Goal: Find contact information: Find contact information

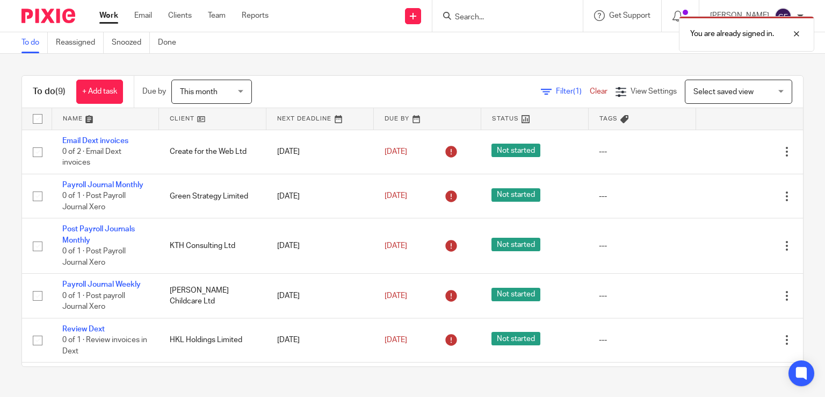
click at [31, 118] on input "checkbox" at bounding box center [37, 119] width 20 height 20
checkbox input "true"
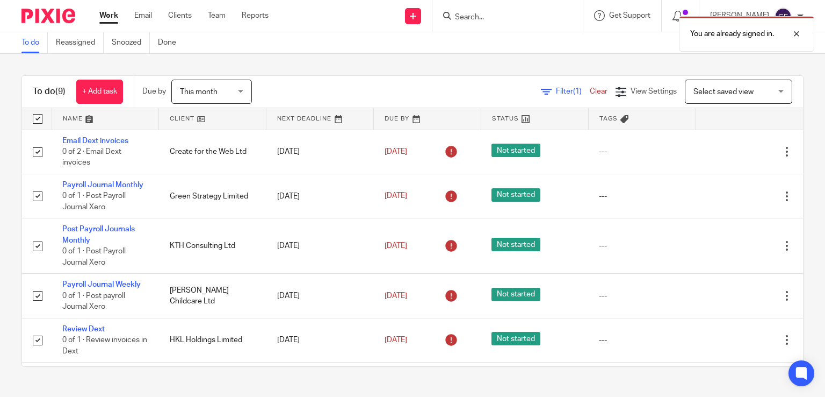
checkbox input "true"
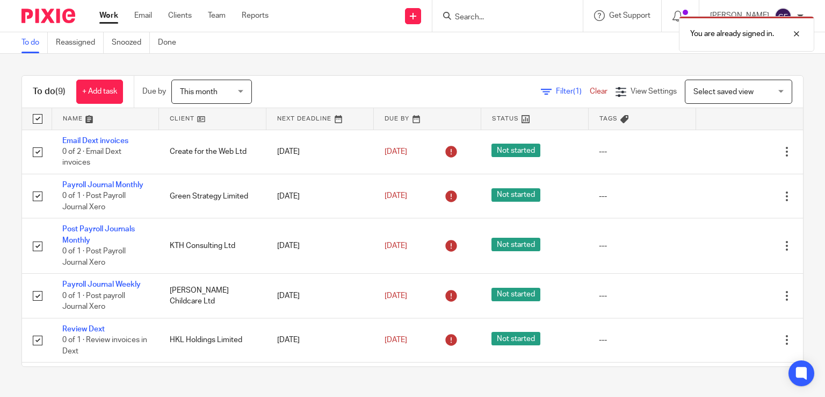
checkbox input "true"
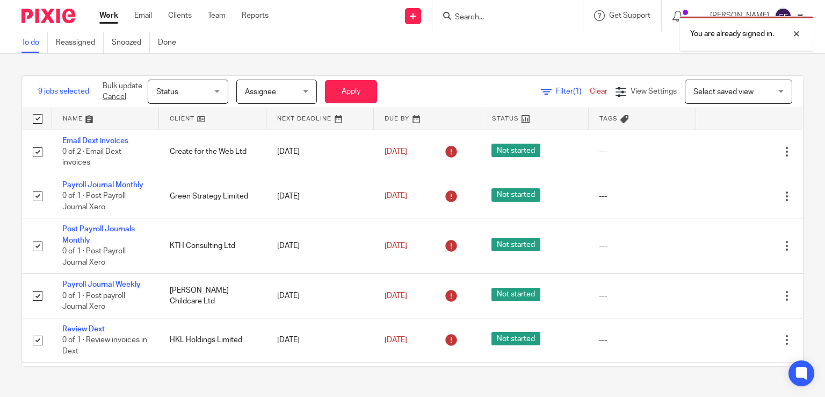
scroll to position [186, 0]
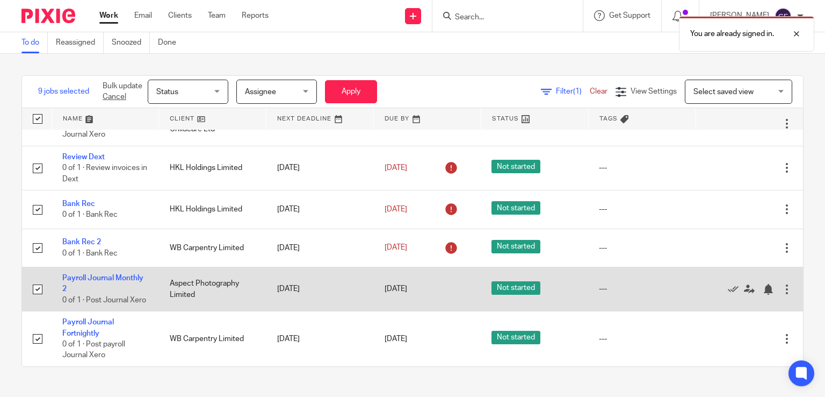
click at [27, 280] on input "checkbox" at bounding box center [37, 289] width 20 height 20
checkbox input "false"
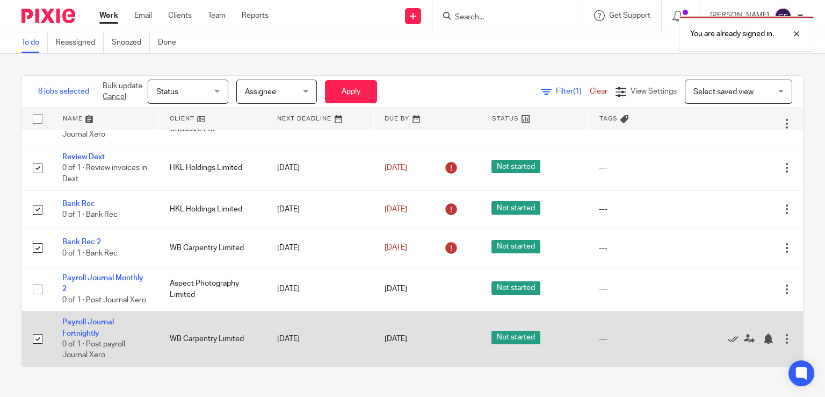
click at [35, 341] on input "checkbox" at bounding box center [37, 338] width 20 height 20
checkbox input "false"
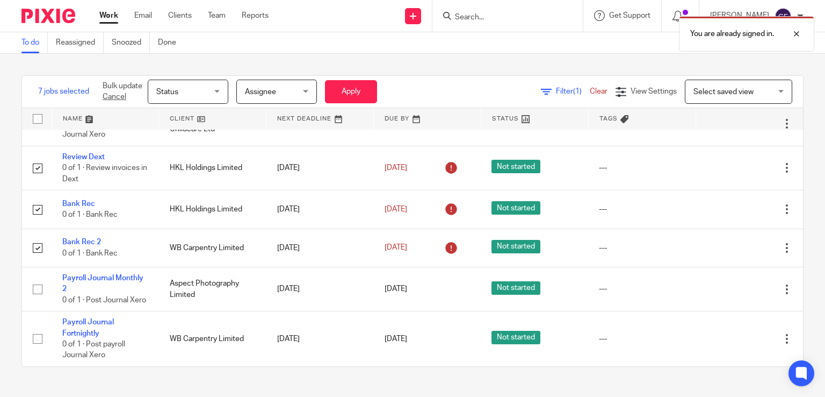
click at [211, 91] on span "Status" at bounding box center [184, 91] width 57 height 23
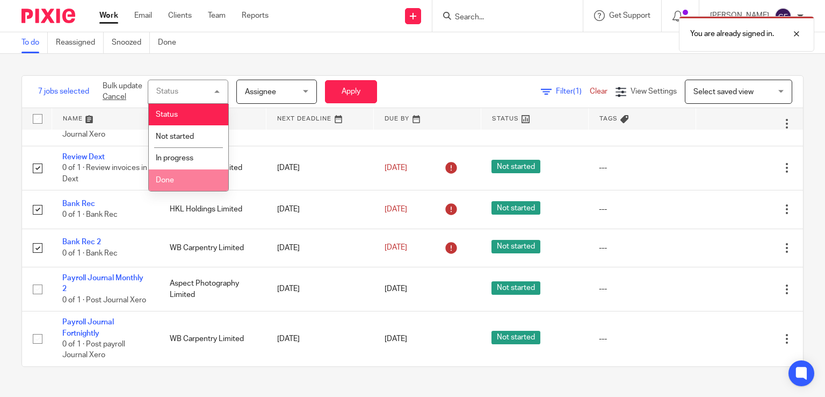
click at [172, 179] on span "Done" at bounding box center [165, 180] width 18 height 8
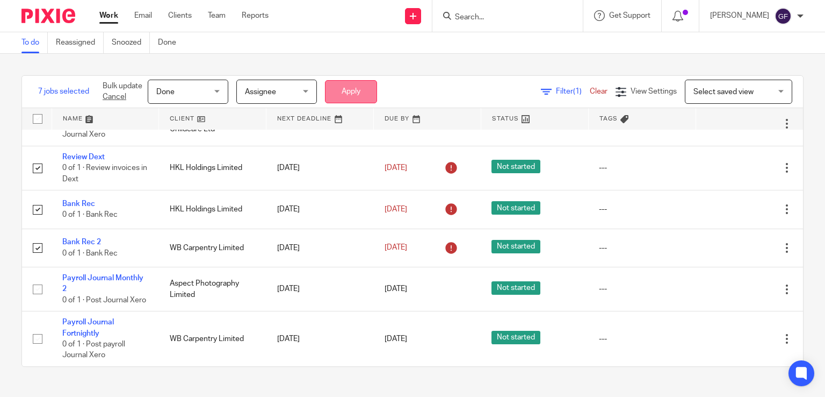
click at [365, 91] on button "Apply" at bounding box center [351, 91] width 52 height 23
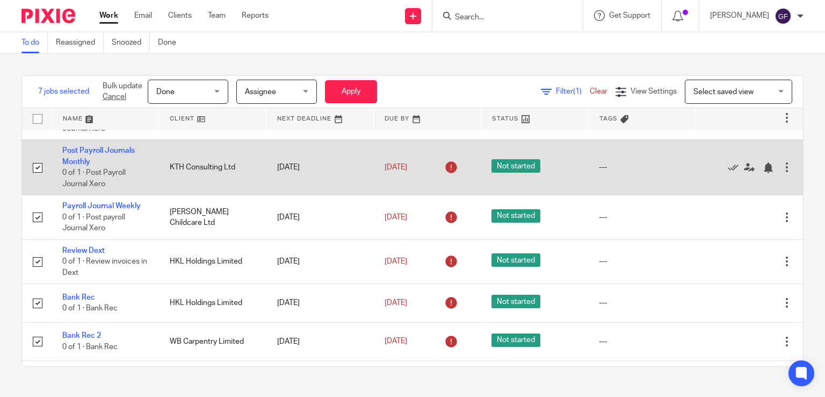
scroll to position [0, 0]
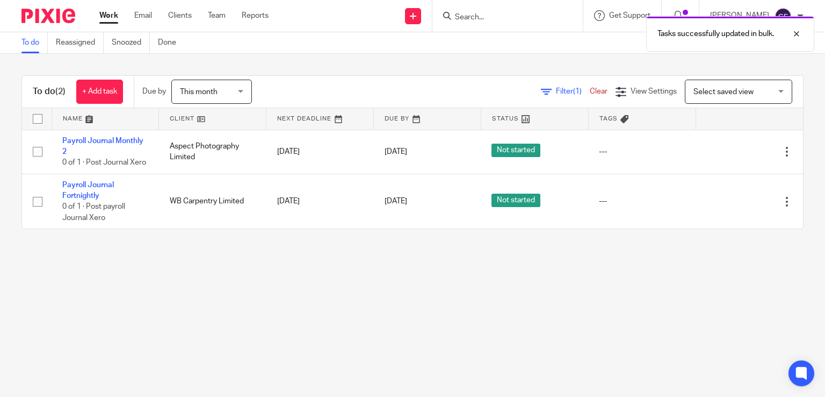
click at [204, 90] on span "This month" at bounding box center [199, 92] width 38 height 8
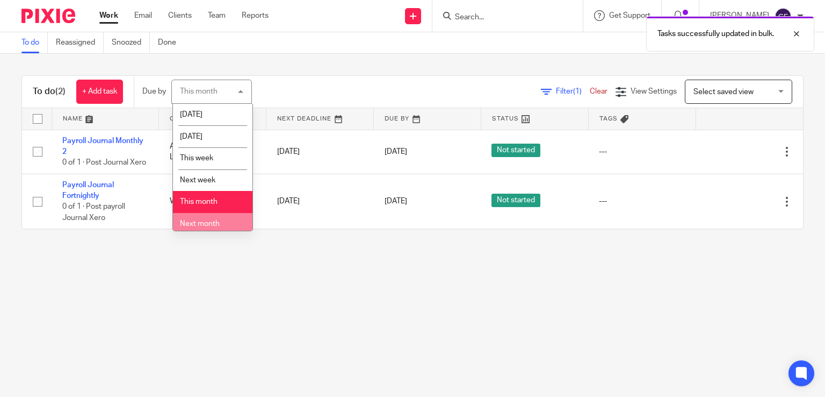
click at [211, 226] on span "Next month" at bounding box center [200, 224] width 40 height 8
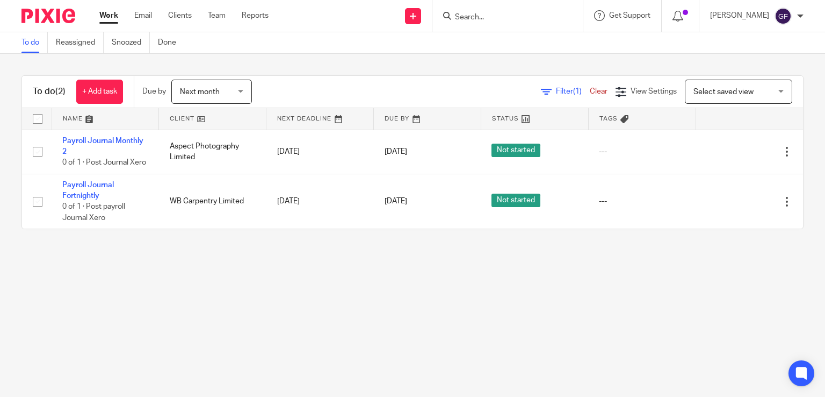
click at [537, 18] on input "Search" at bounding box center [502, 18] width 97 height 10
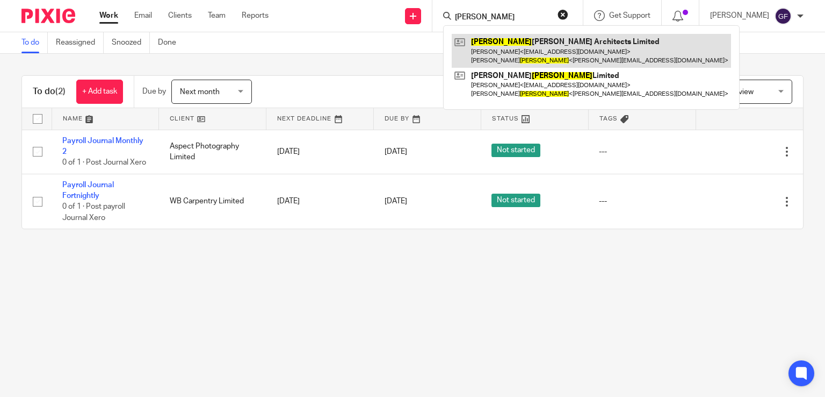
type input "[PERSON_NAME]"
click at [545, 56] on link at bounding box center [591, 50] width 279 height 33
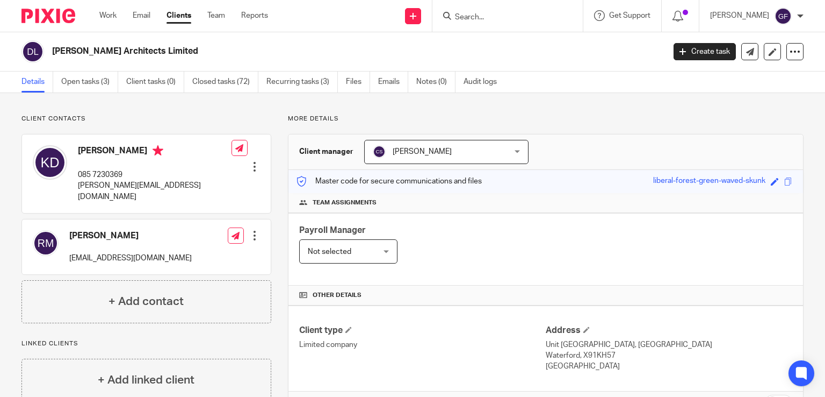
click at [119, 190] on p "[PERSON_NAME][EMAIL_ADDRESS][DOMAIN_NAME]" at bounding box center [155, 191] width 154 height 22
drag, startPoint x: 159, startPoint y: 185, endPoint x: 74, endPoint y: 185, distance: 84.9
click at [74, 185] on div "Karen Douglas 085 7230369 karen@dmgarchitects.ie" at bounding box center [132, 174] width 199 height 68
copy p "[PERSON_NAME][EMAIL_ADDRESS][DOMAIN_NAME]"
click at [191, 191] on div "Karen Douglas 085 7230369 karen@dmgarchitects.ie Edit contact Create client fro…" at bounding box center [146, 173] width 249 height 78
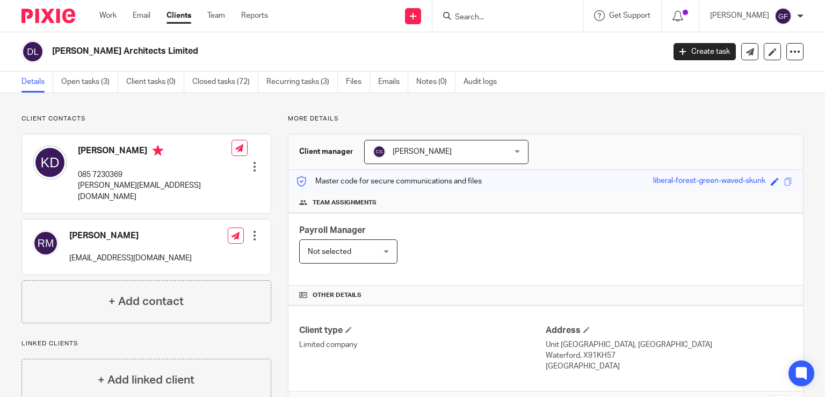
click at [479, 121] on p "More details" at bounding box center [546, 118] width 516 height 9
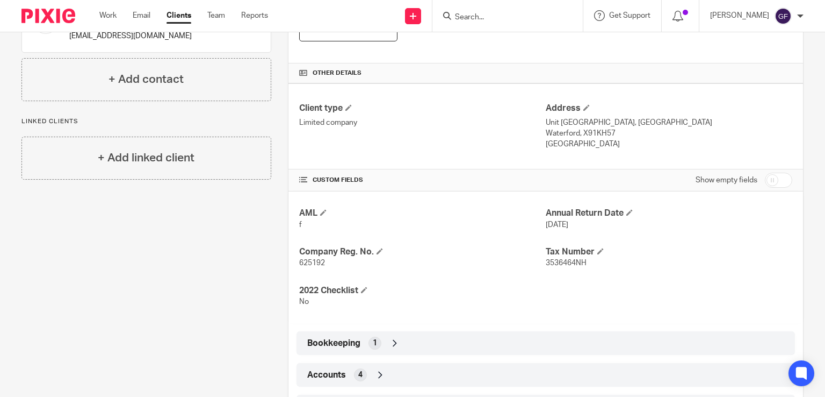
scroll to position [305, 0]
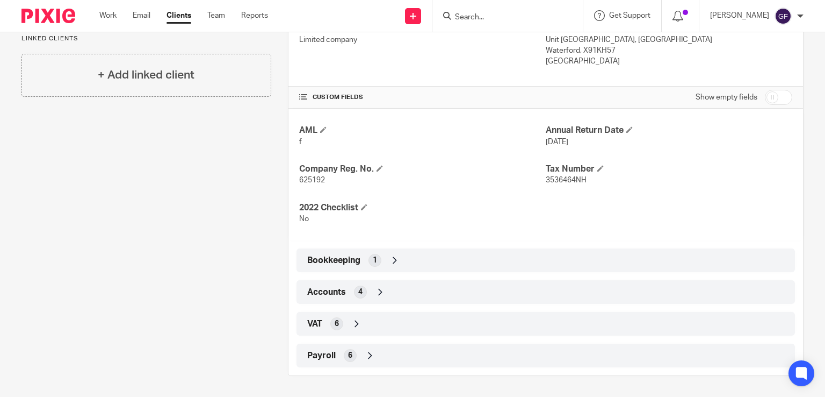
click at [213, 312] on div "Client contacts Karen Douglas 085 7230369 karen@dmgarchitects.ie Edit contact C…" at bounding box center [138, 93] width 267 height 566
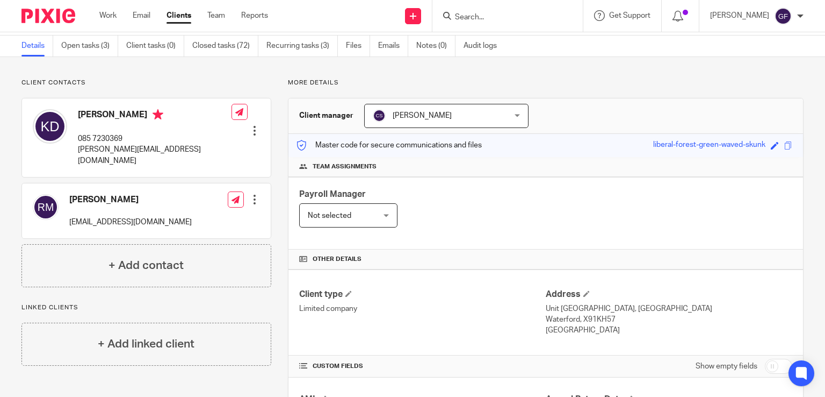
scroll to position [0, 0]
